Goal: Transaction & Acquisition: Purchase product/service

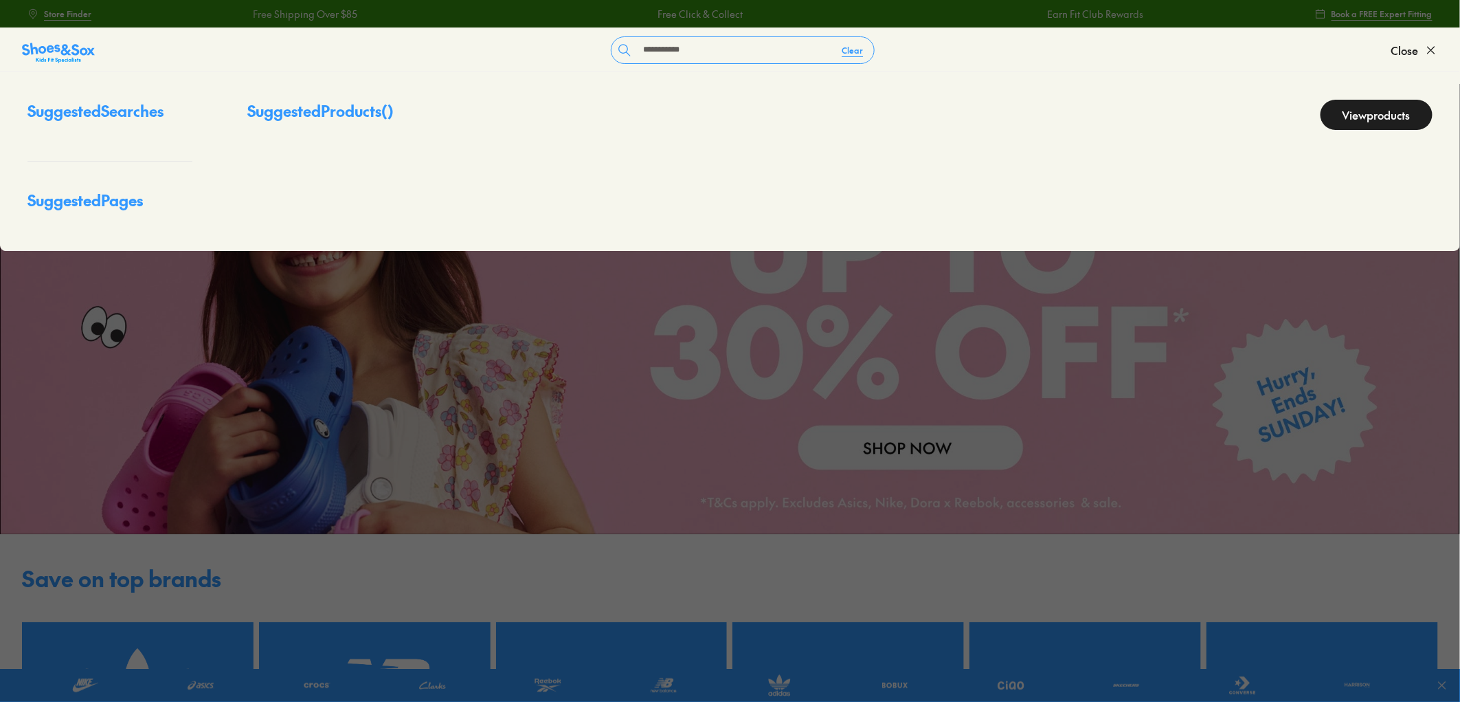
type input "**********"
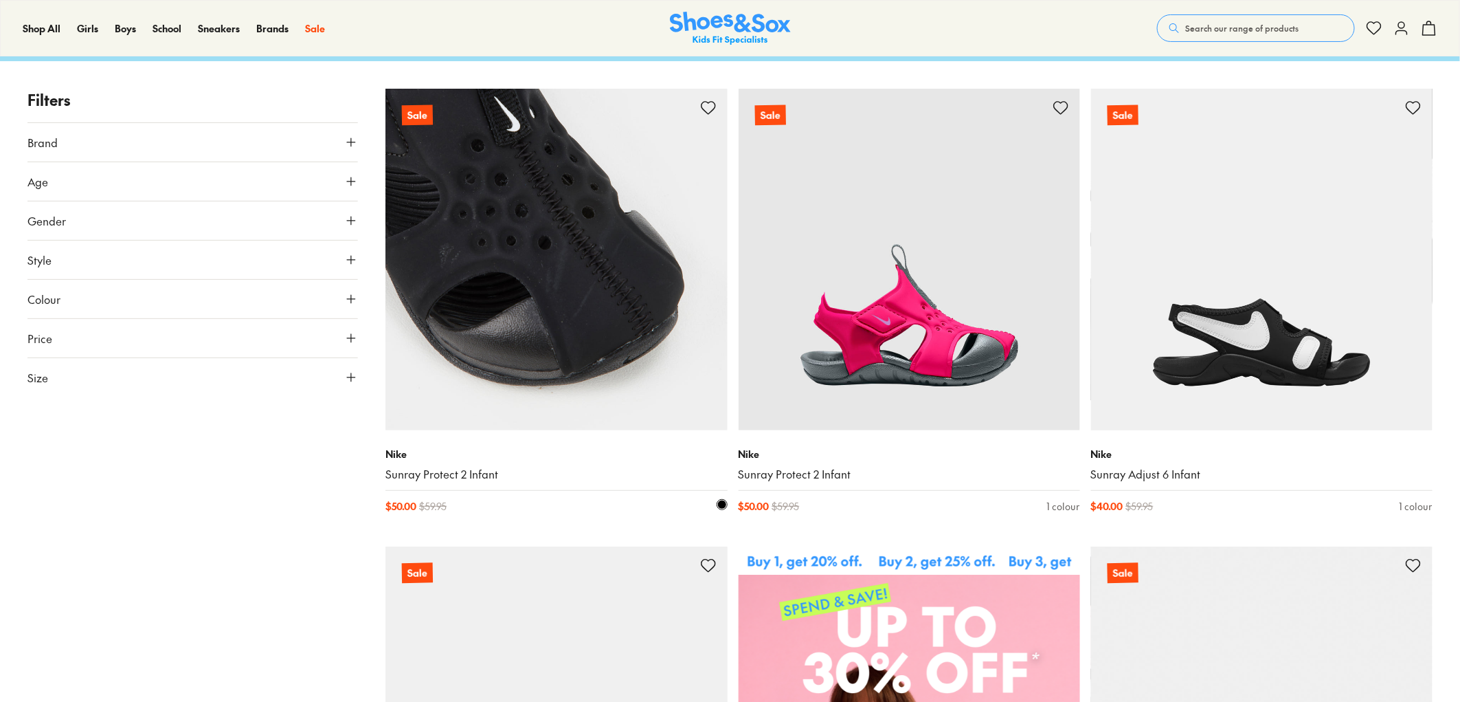
click at [651, 287] on img at bounding box center [555, 259] width 341 height 341
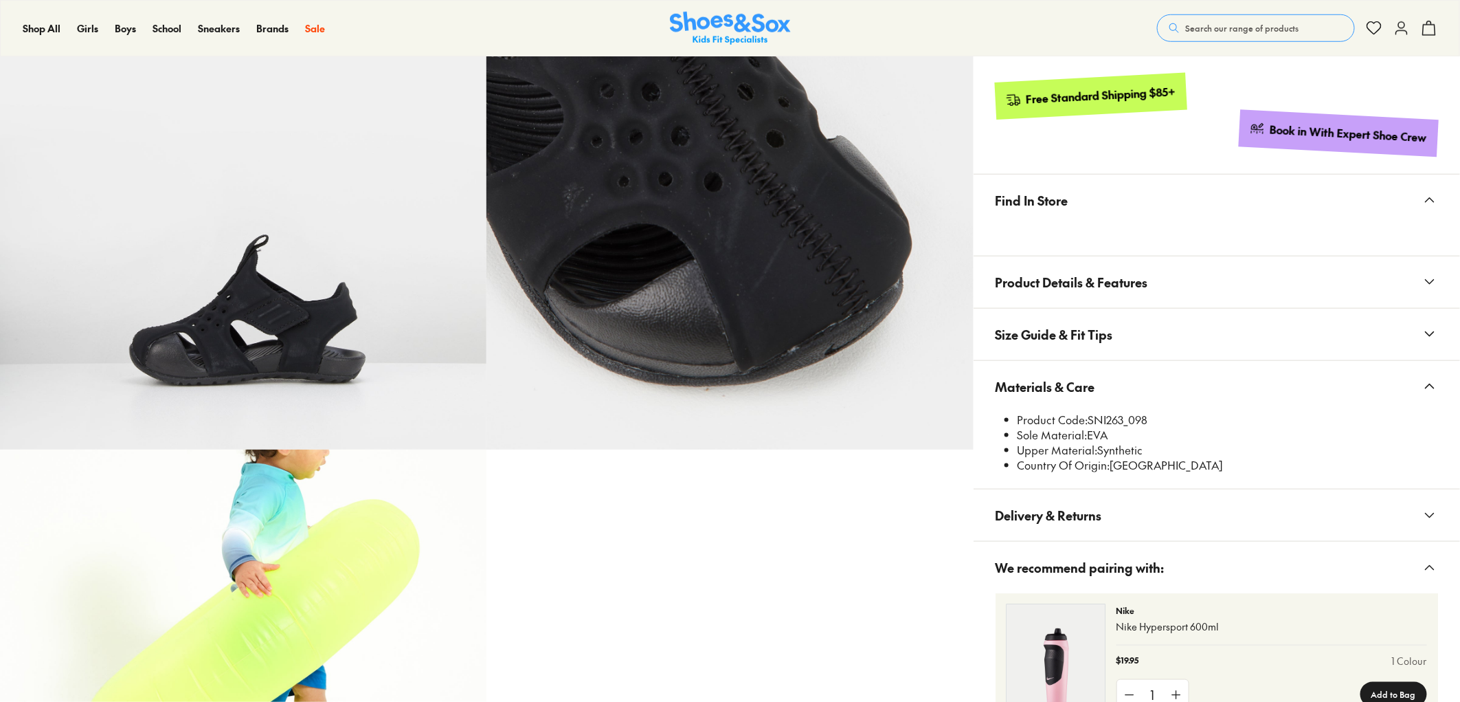
select select "*"
drag, startPoint x: 1090, startPoint y: 423, endPoint x: 1127, endPoint y: 423, distance: 36.4
click at [1127, 423] on li "Product Code: SNI263_098" at bounding box center [1228, 419] width 420 height 15
copy li "SNI263"
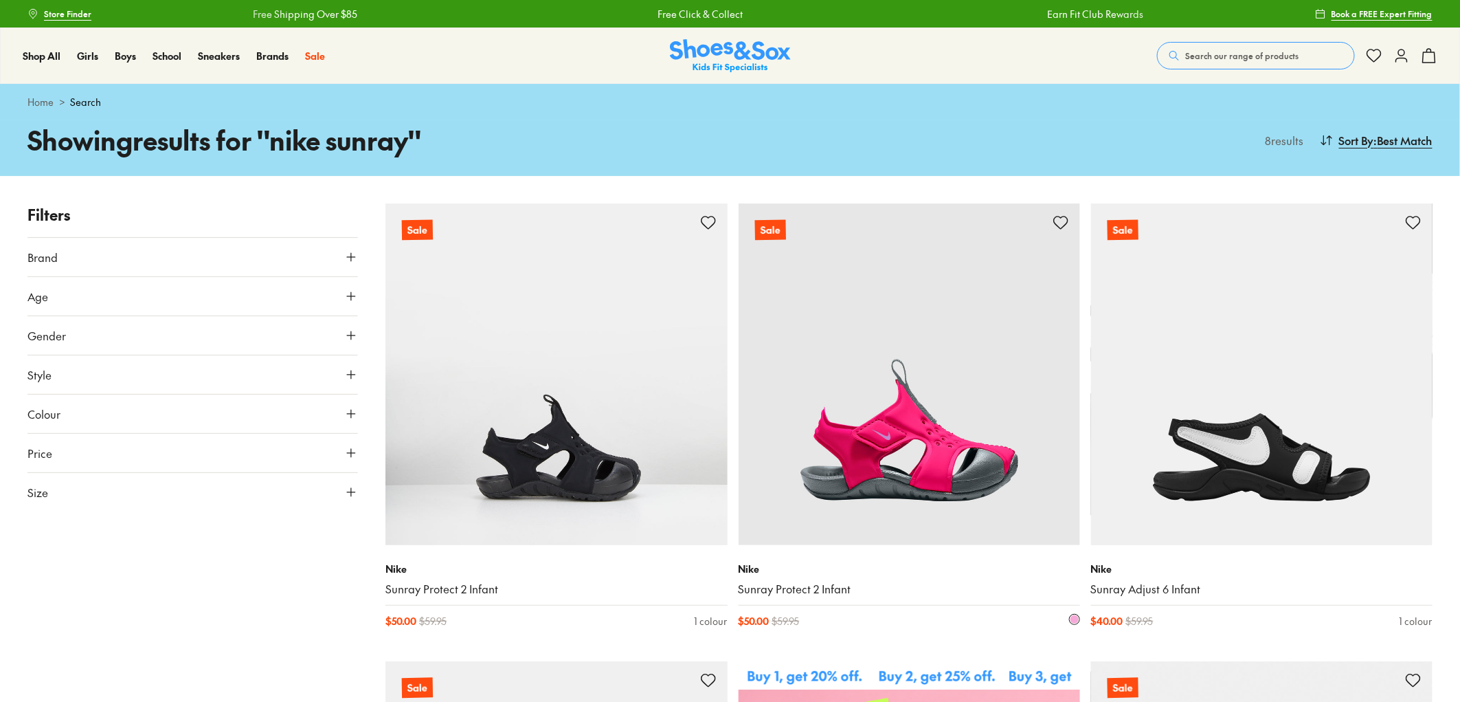
click at [949, 321] on img at bounding box center [909, 373] width 341 height 341
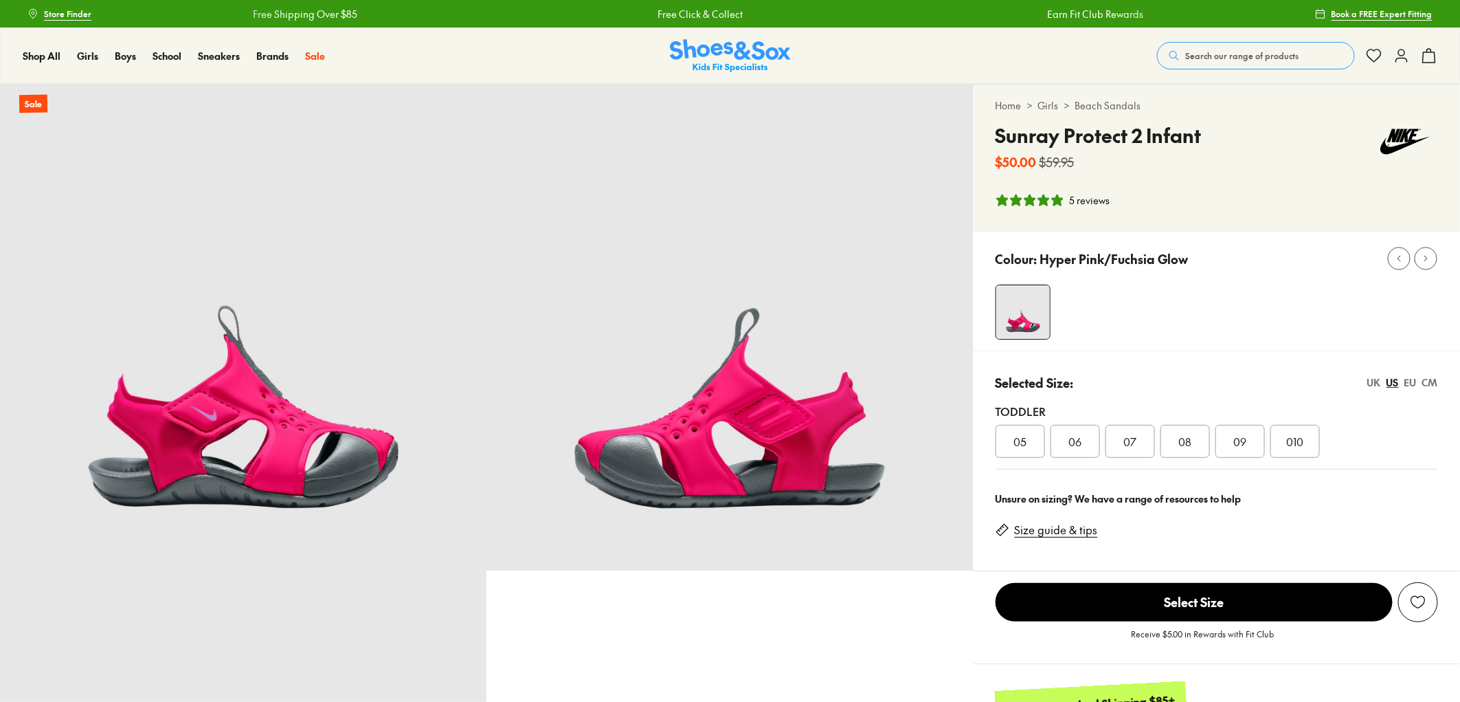
select select "*"
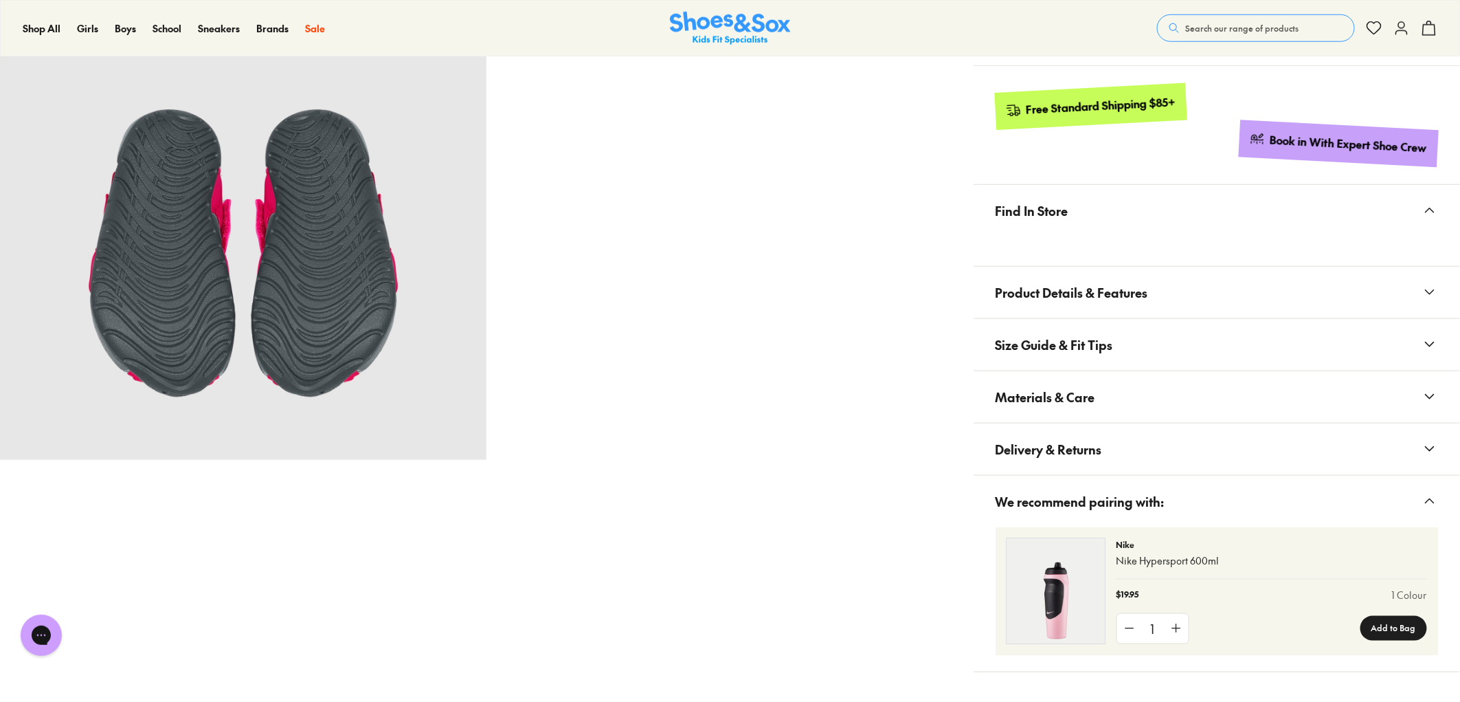
scroll to position [610, 0]
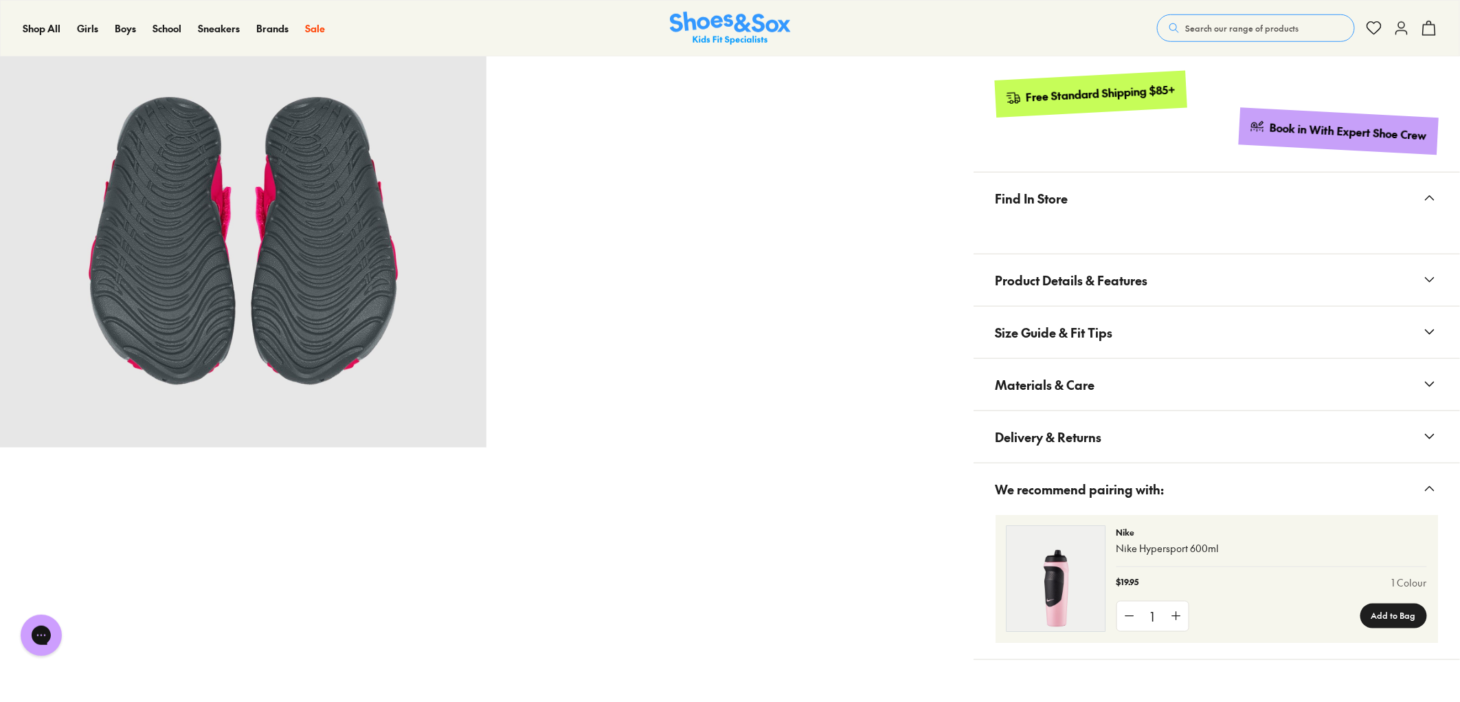
click at [1116, 291] on span "Product Details & Features" at bounding box center [1072, 280] width 153 height 41
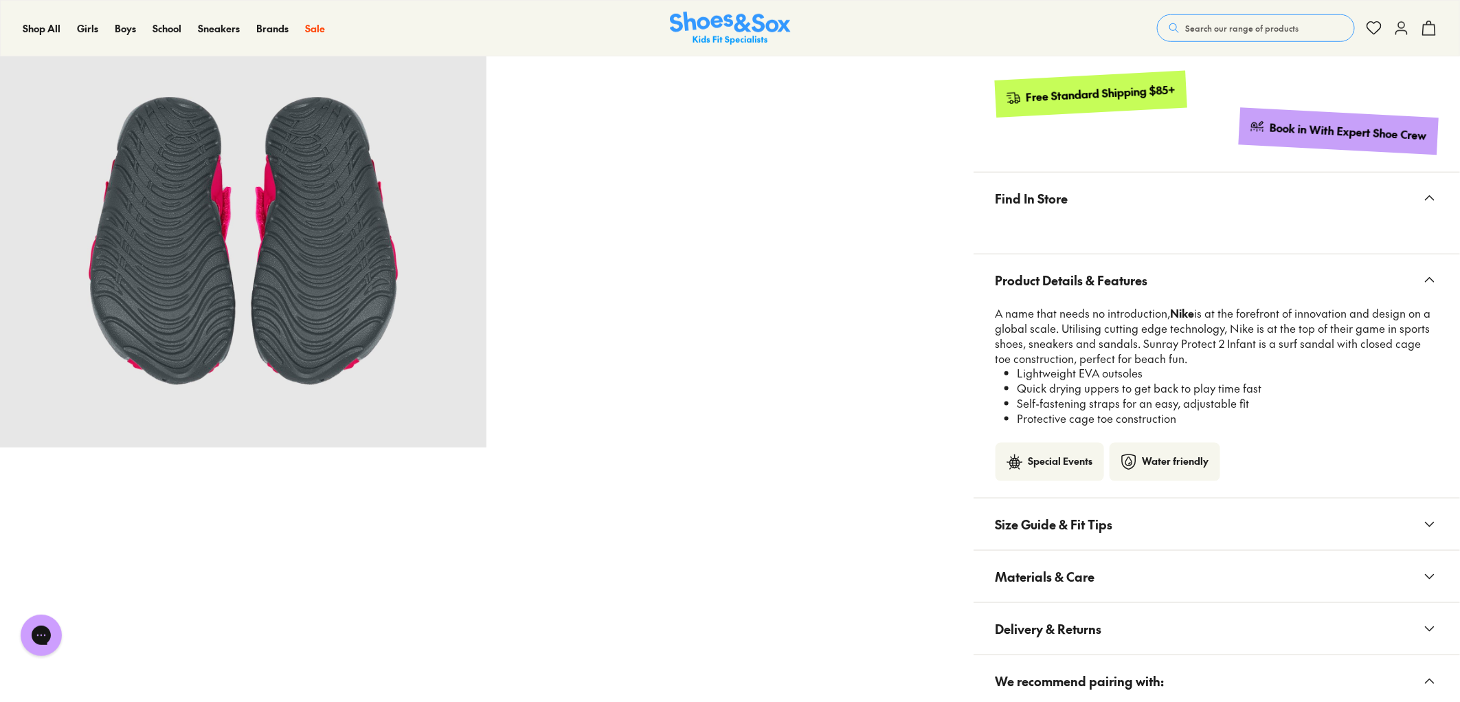
click at [1116, 272] on span "Product Details & Features" at bounding box center [1072, 280] width 153 height 41
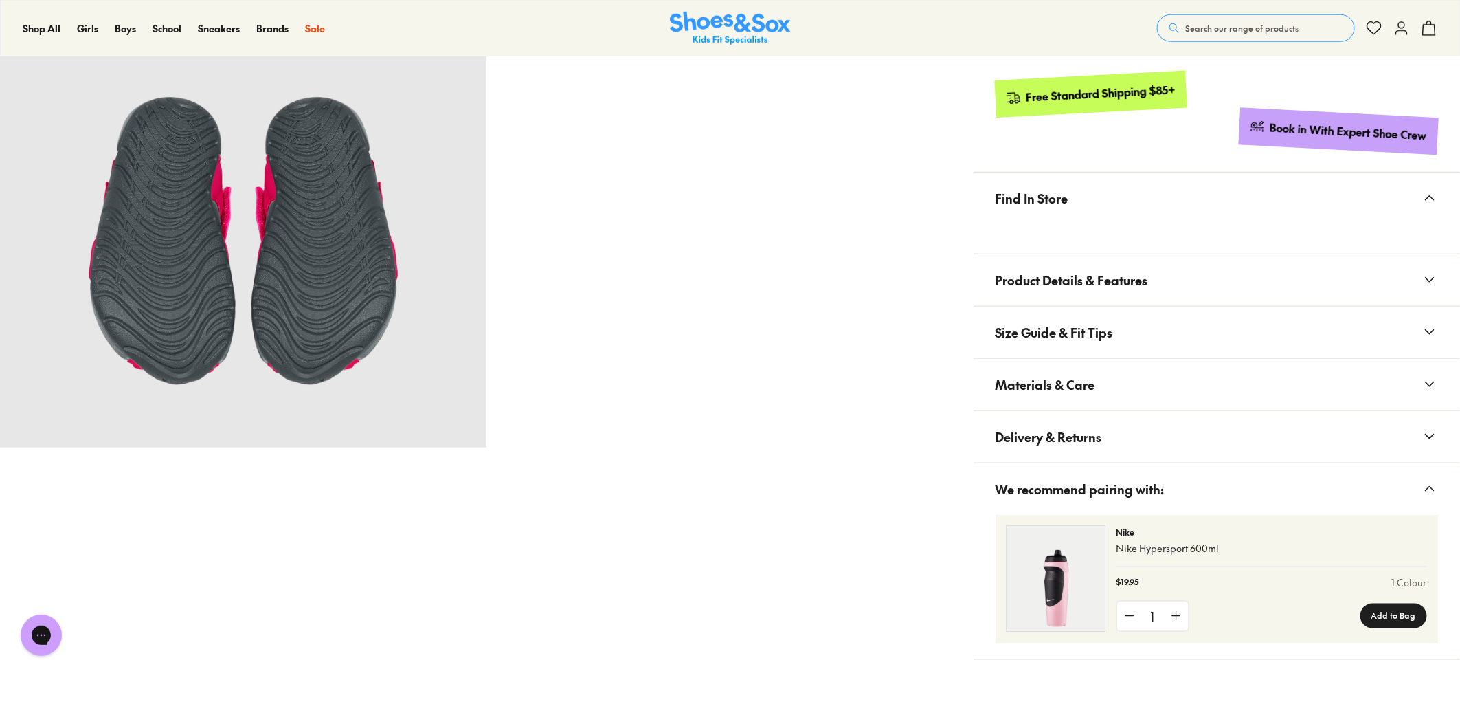
click at [1086, 379] on span "Materials & Care" at bounding box center [1046, 384] width 100 height 41
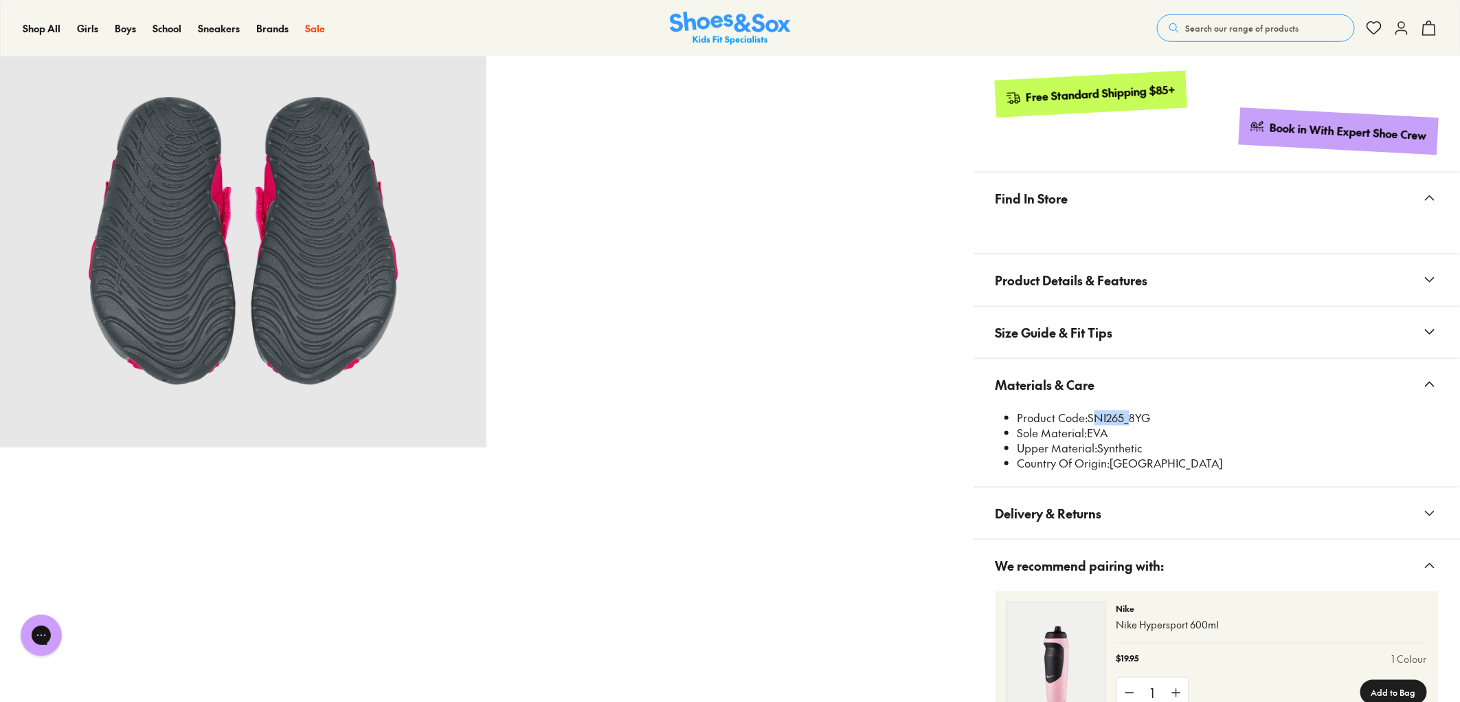
drag, startPoint x: 1089, startPoint y: 418, endPoint x: 1123, endPoint y: 414, distance: 34.5
click at [1123, 414] on li "Product Code: SNI265_8YG" at bounding box center [1228, 417] width 420 height 15
copy li "SNI265"
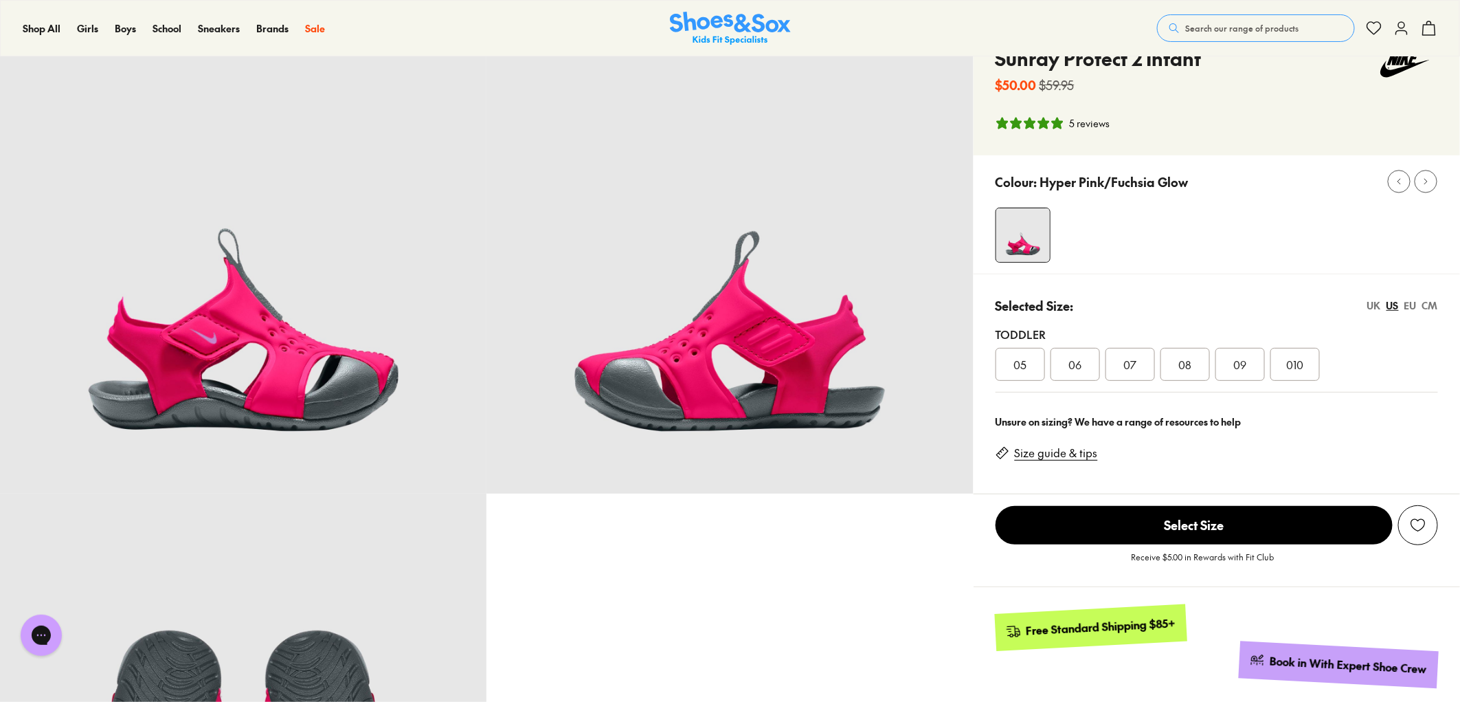
scroll to position [76, 0]
click at [1083, 354] on div "06" at bounding box center [1075, 364] width 49 height 33
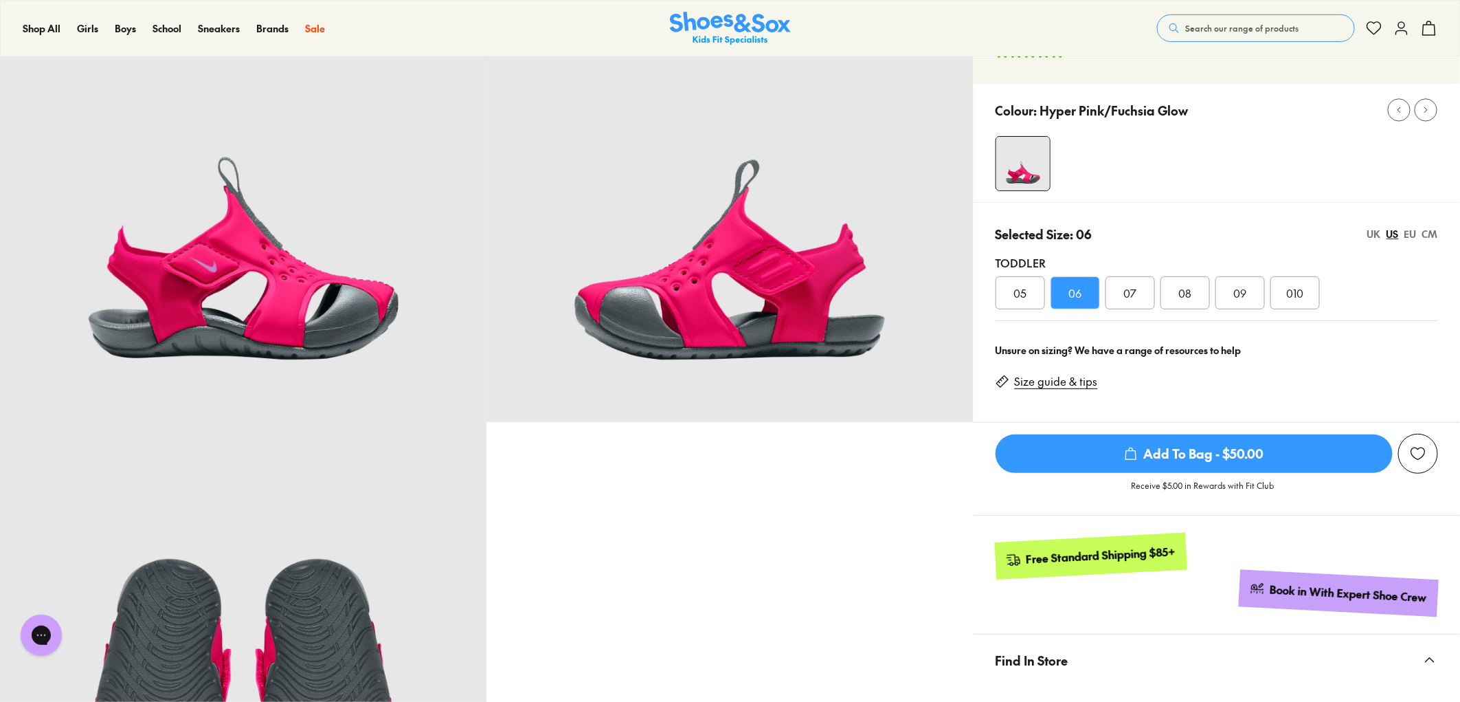
scroll to position [76, 0]
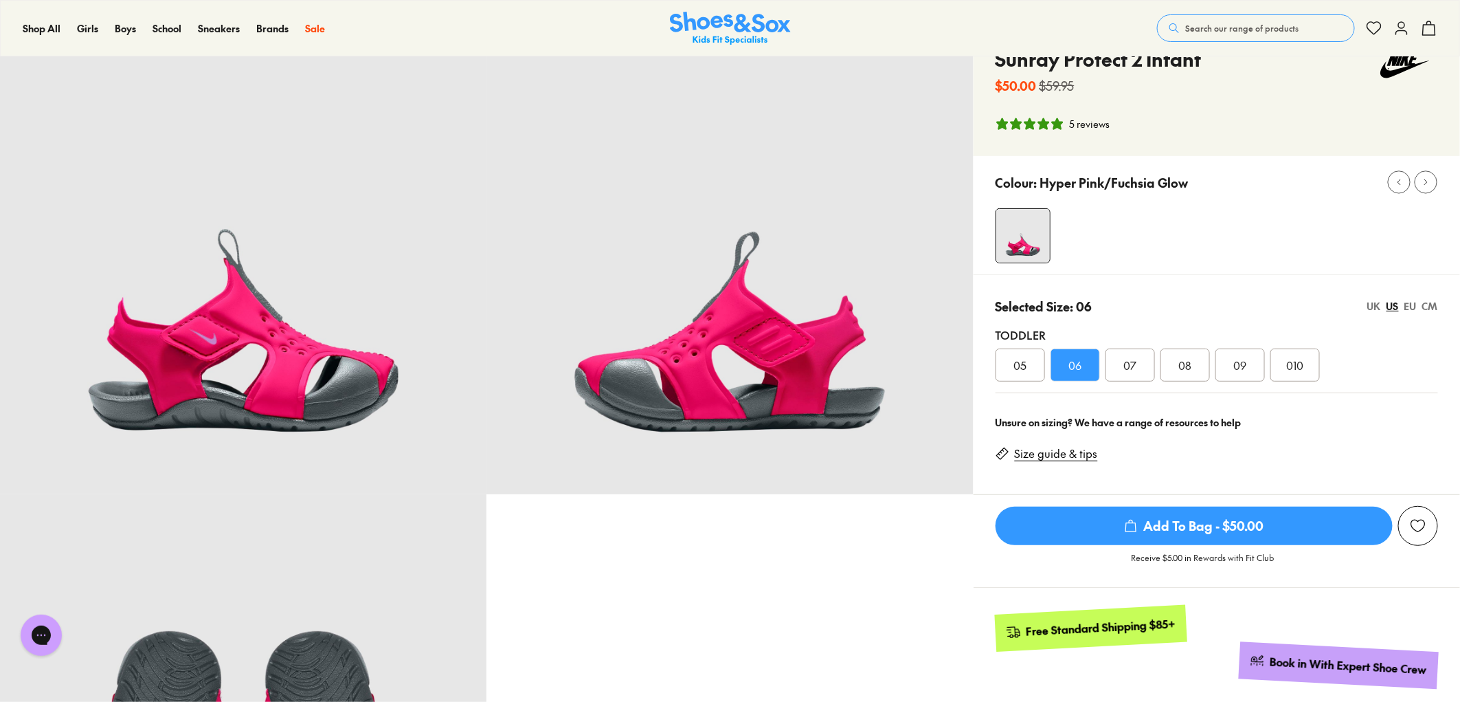
drag, startPoint x: 0, startPoint y: 235, endPoint x: 1121, endPoint y: 300, distance: 1122.5
click at [0, 235] on img at bounding box center [243, 251] width 486 height 486
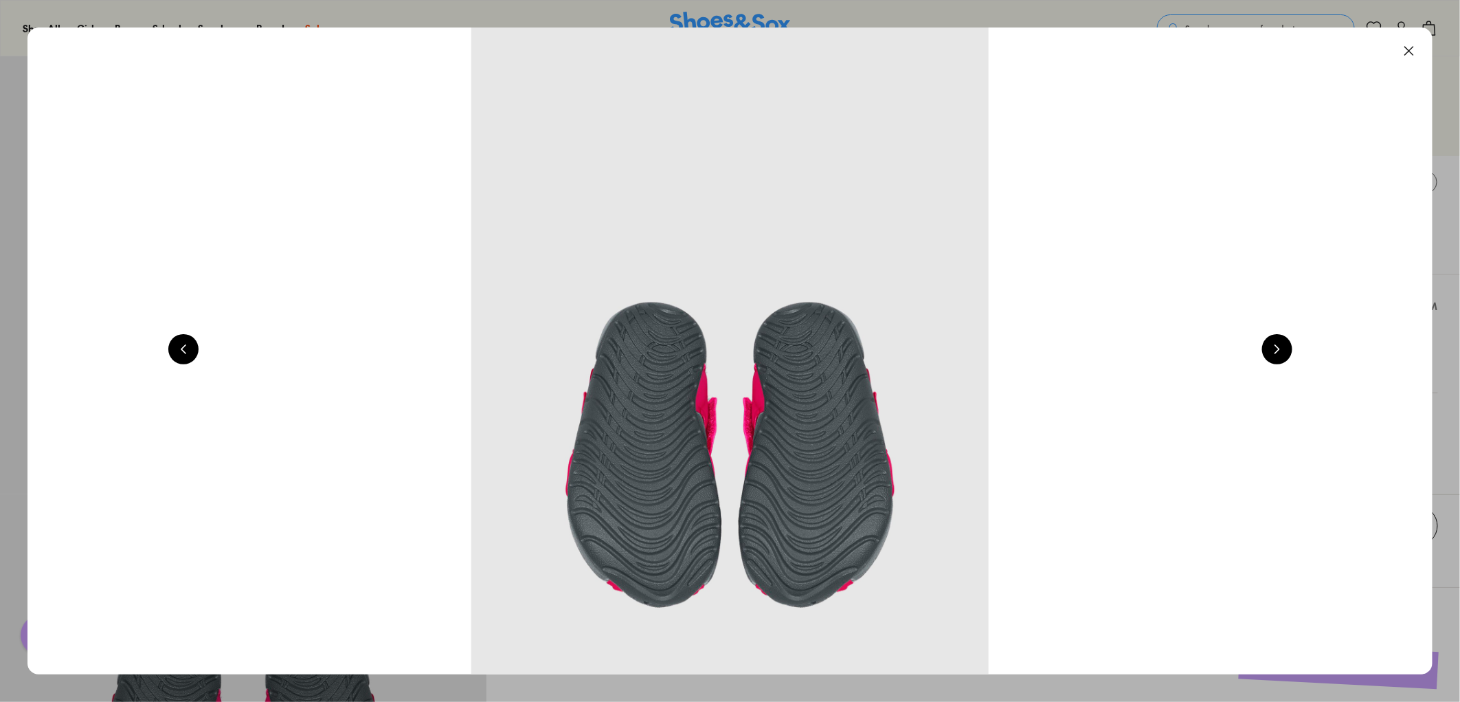
scroll to position [0, 1411]
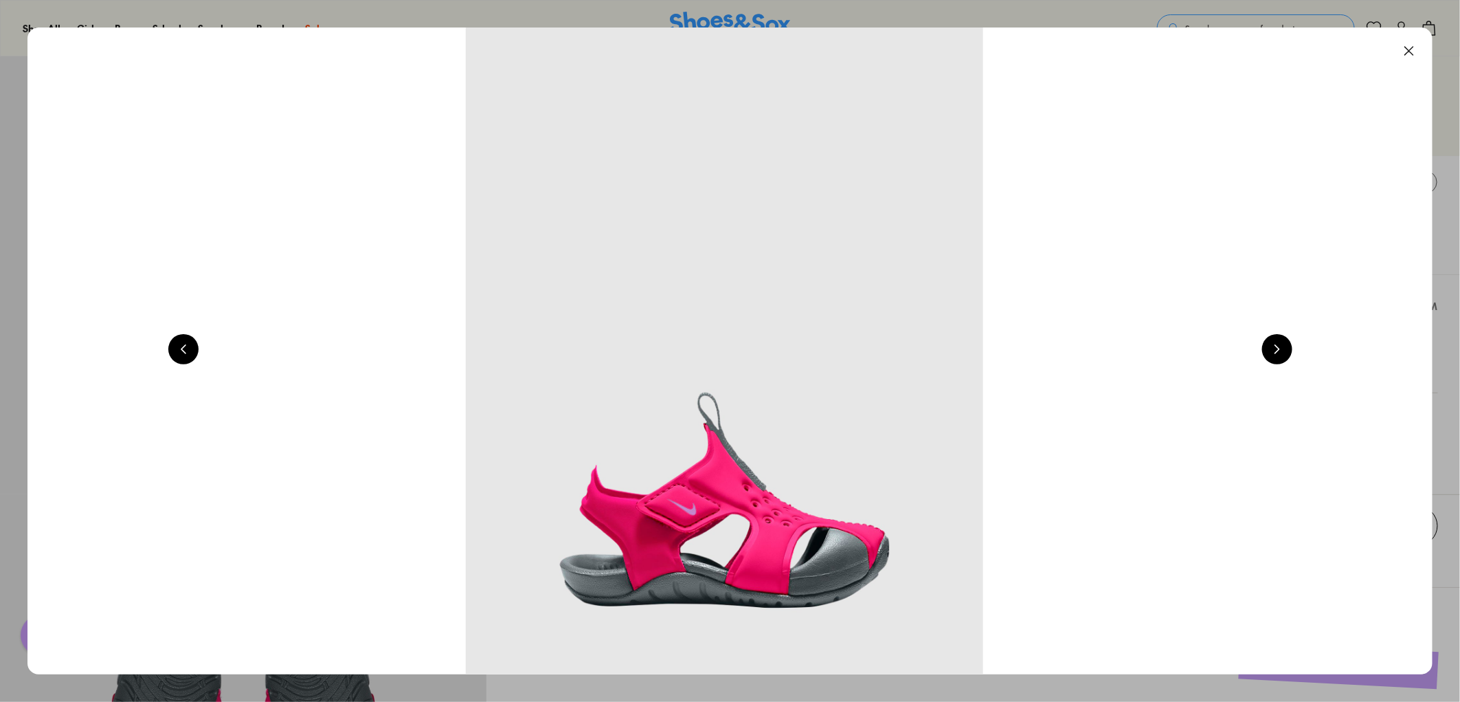
click at [1415, 51] on button at bounding box center [1409, 51] width 30 height 30
